Goal: Task Accomplishment & Management: Manage account settings

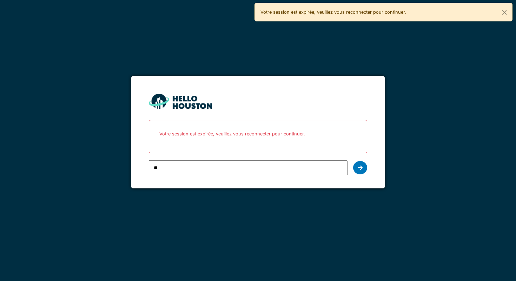
type input "**********"
click at [357, 171] on div at bounding box center [360, 167] width 14 height 13
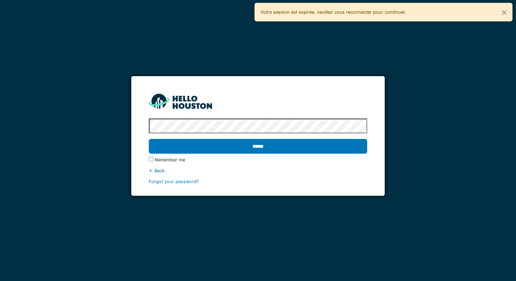
click at [149, 124] on protonpass-control-794f at bounding box center [149, 126] width 0 height 5
click at [309, 145] on input "******" at bounding box center [258, 146] width 218 height 15
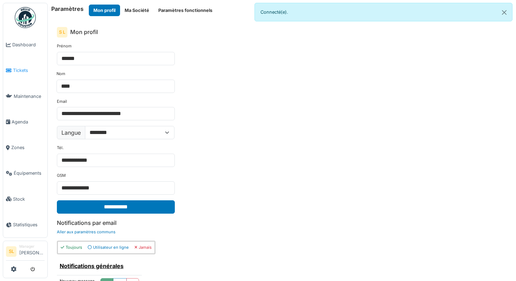
click at [28, 67] on span "Tickets" at bounding box center [29, 70] width 32 height 7
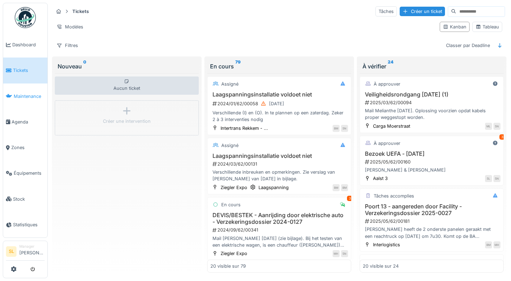
click at [25, 97] on span "Maintenance" at bounding box center [29, 96] width 31 height 7
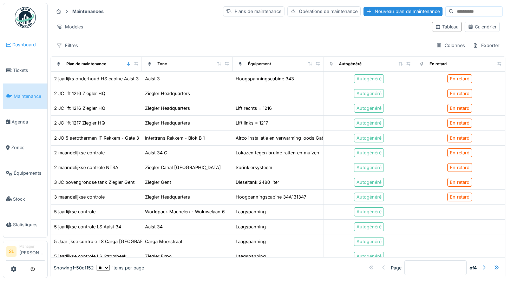
click at [24, 47] on span "Dashboard" at bounding box center [28, 44] width 32 height 7
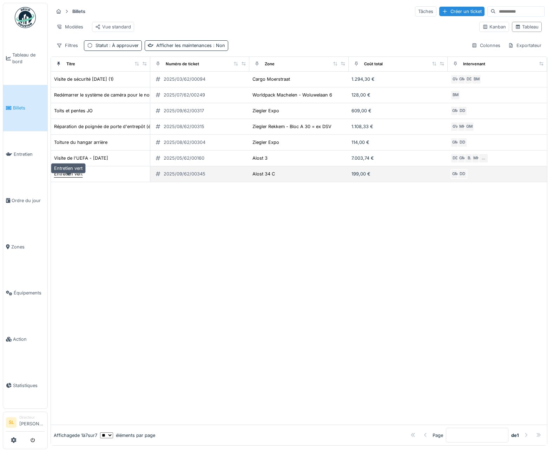
click at [77, 177] on font "Entretien vert" at bounding box center [68, 173] width 28 height 5
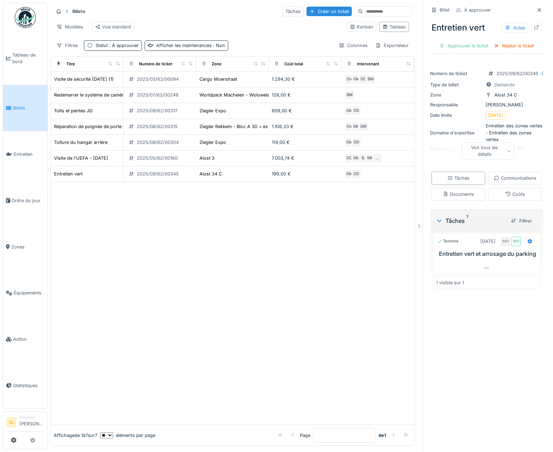
click at [497, 152] on div "Voir tous les détails" at bounding box center [488, 150] width 52 height 17
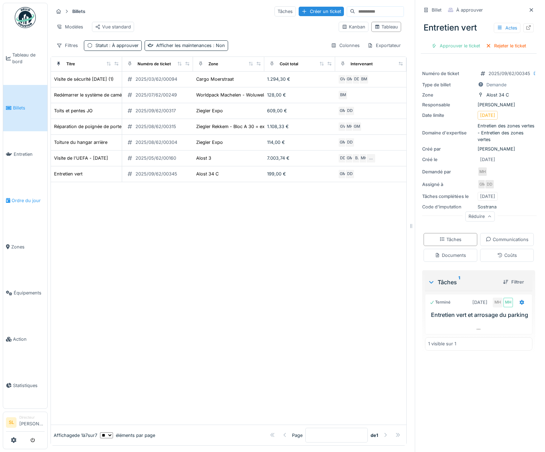
click at [17, 201] on link "Ordre du jour" at bounding box center [25, 200] width 44 height 46
click at [26, 204] on link "Ordre du jour" at bounding box center [25, 200] width 44 height 46
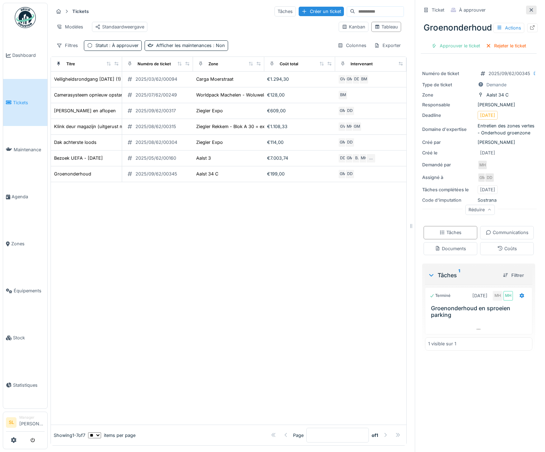
click at [510, 12] on icon at bounding box center [531, 10] width 6 height 5
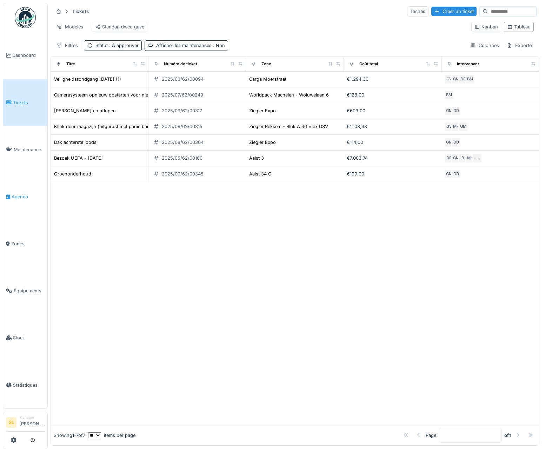
click at [19, 186] on link "Agenda" at bounding box center [25, 196] width 44 height 47
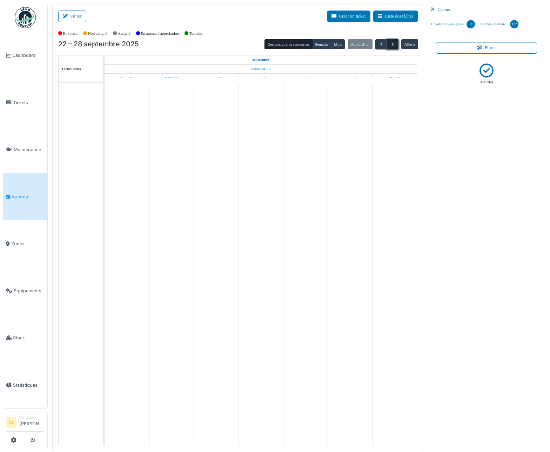
click at [390, 44] on span "button" at bounding box center [393, 44] width 6 height 6
click at [379, 45] on span "button" at bounding box center [382, 44] width 6 height 6
